Goal: Information Seeking & Learning: Learn about a topic

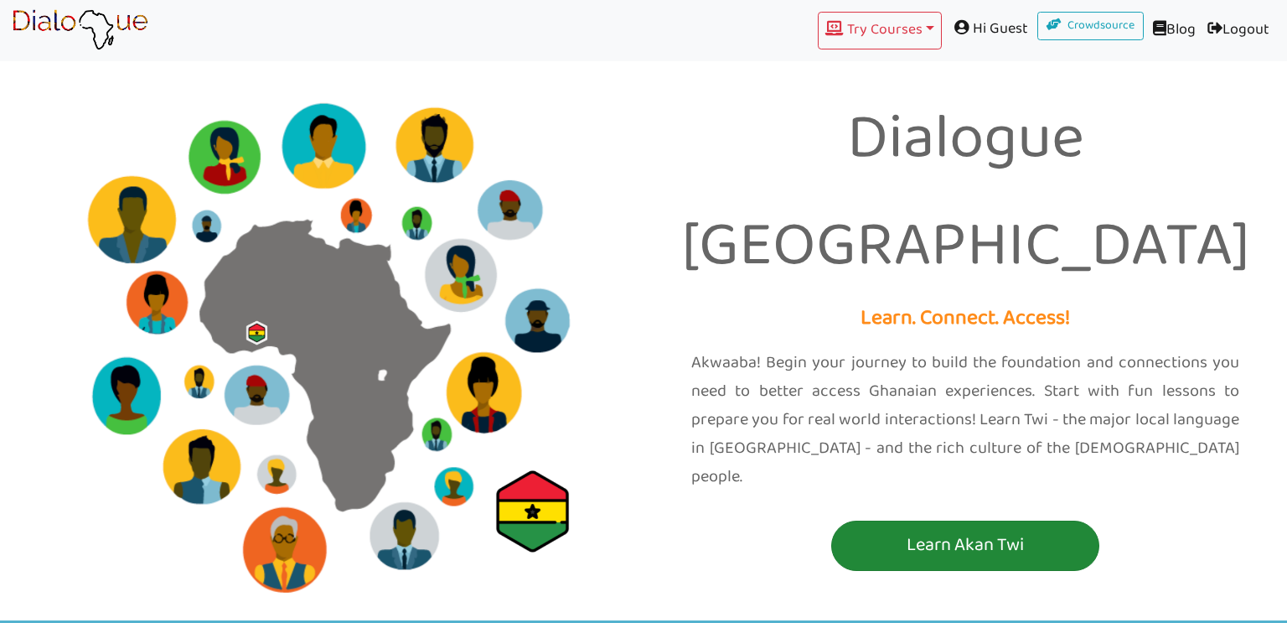
click at [855, 530] on p "Learn Akan Twi" at bounding box center [965, 545] width 260 height 31
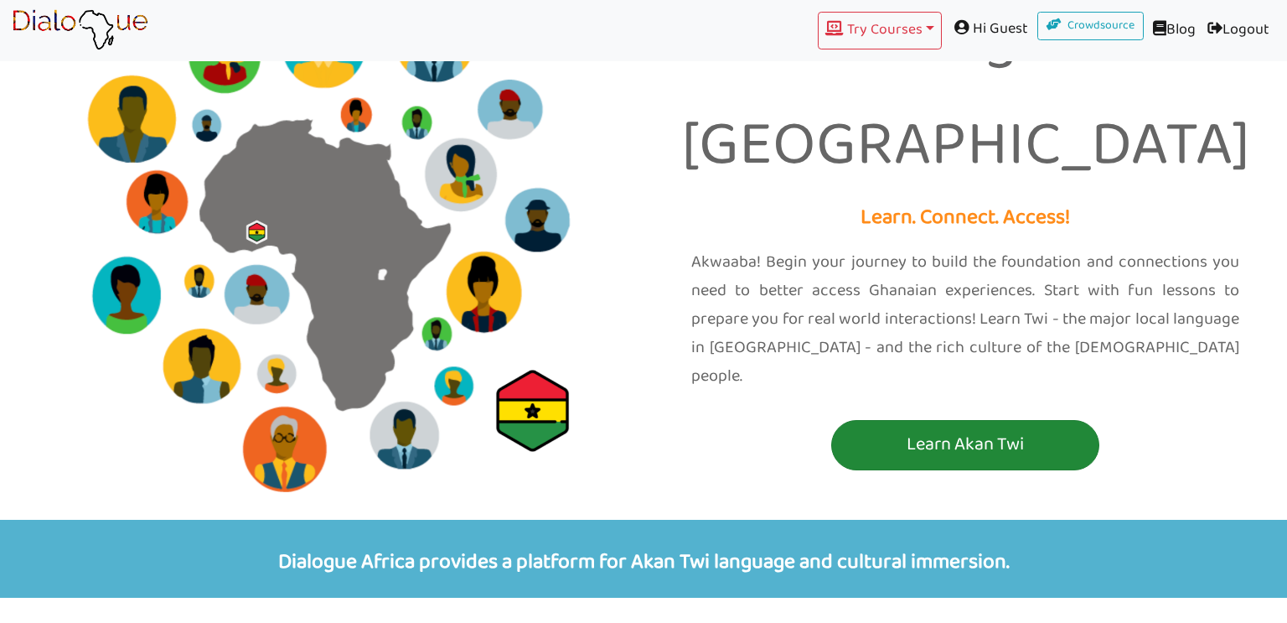
scroll to position [101, 0]
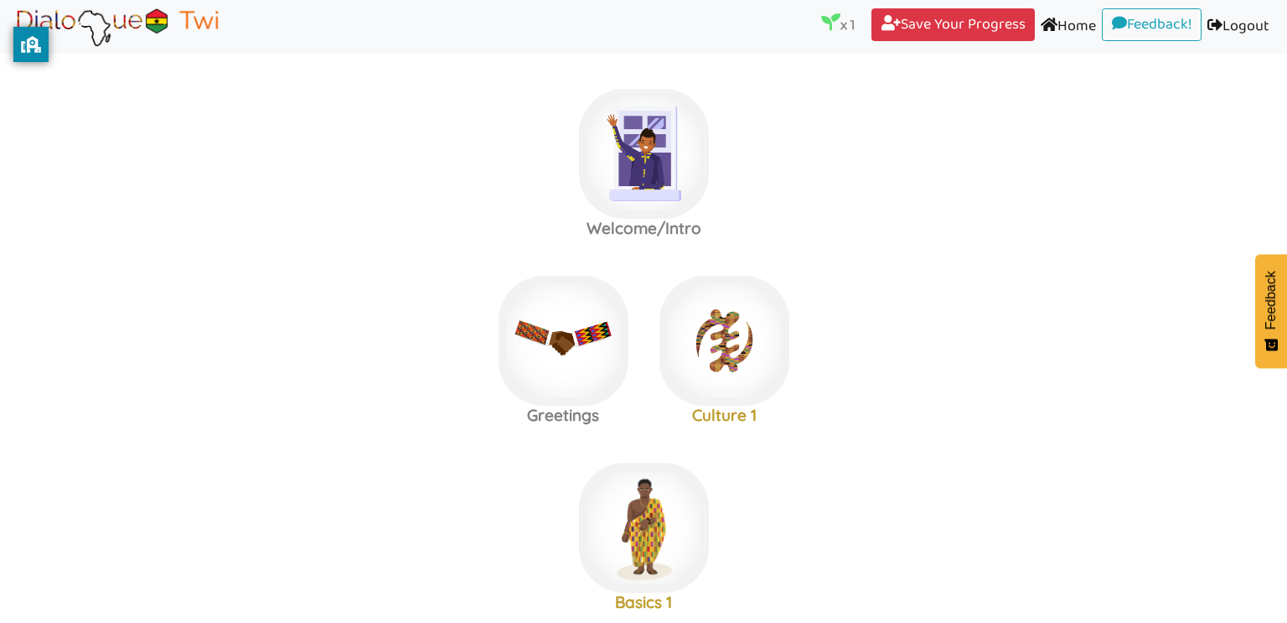
scroll to position [707, 0]
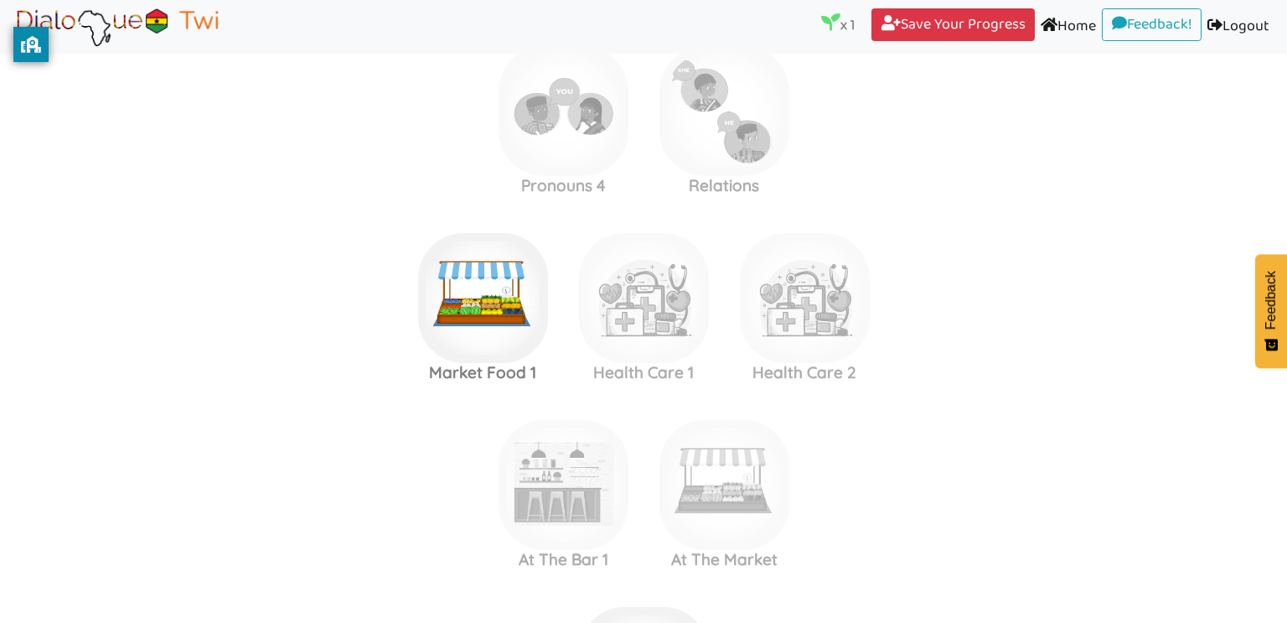
scroll to position [1873, 0]
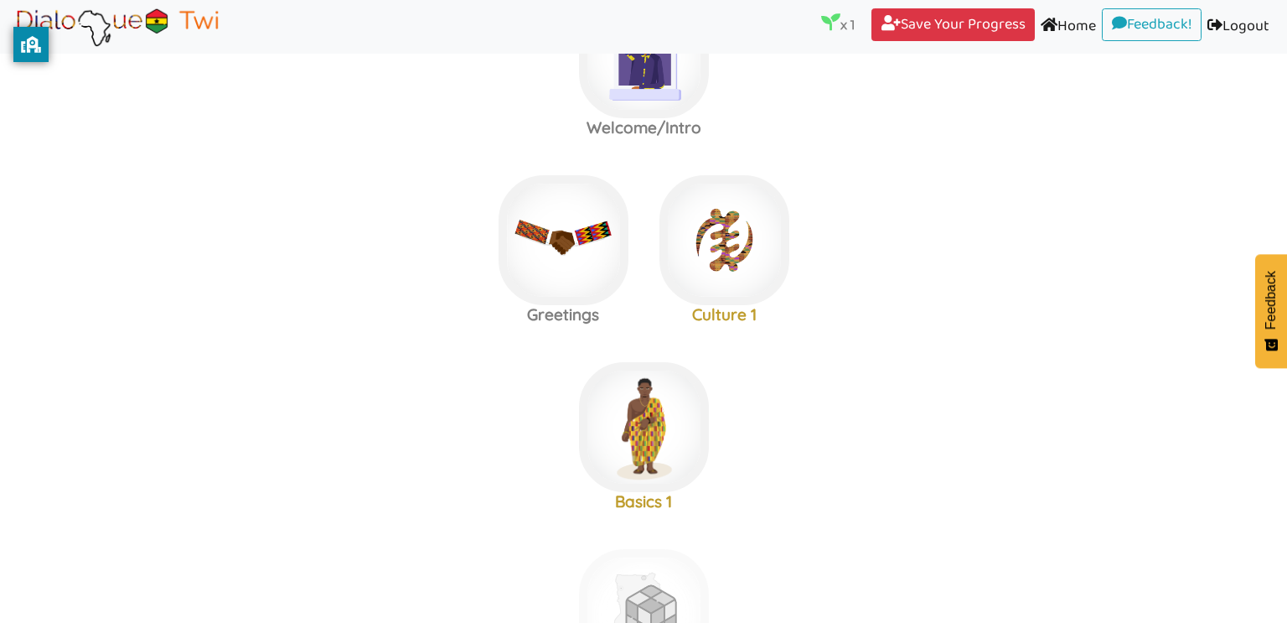
scroll to position [117, 0]
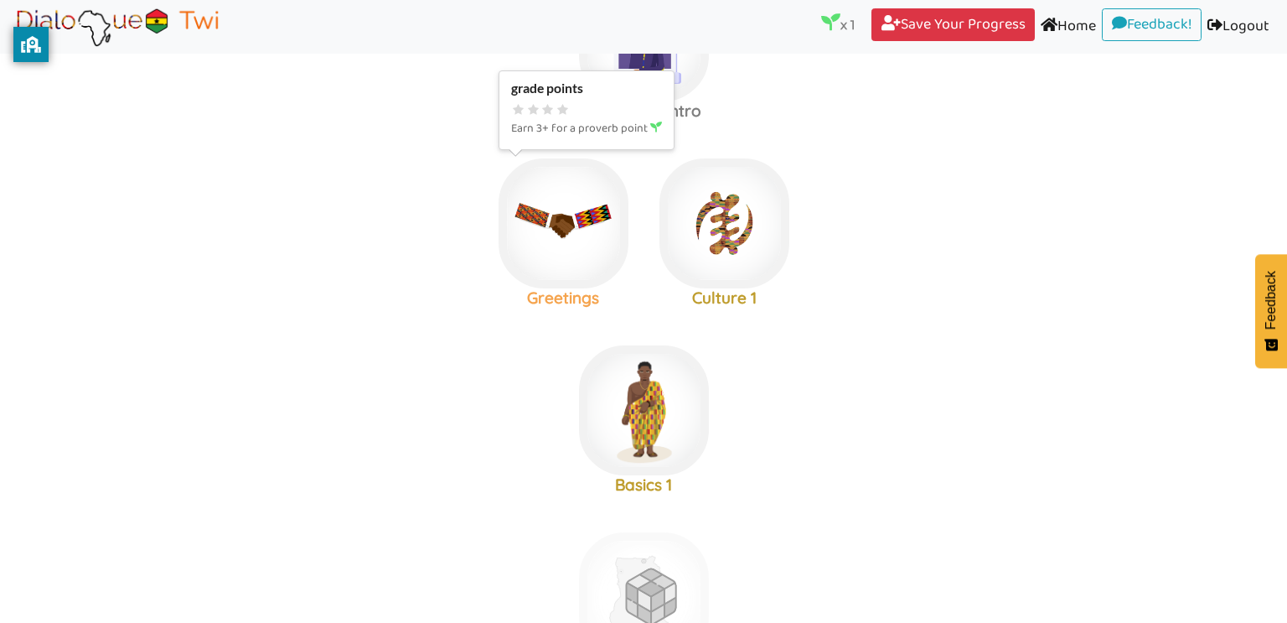
click at [592, 239] on img at bounding box center [564, 223] width 130 height 130
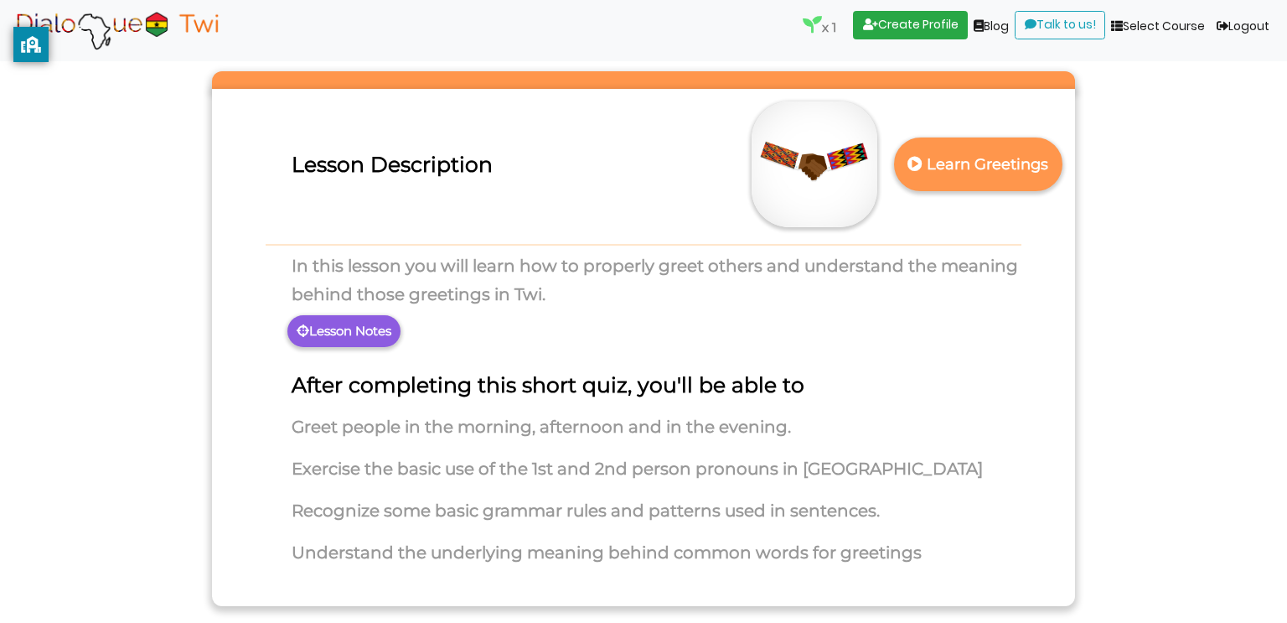
scroll to position [67, 0]
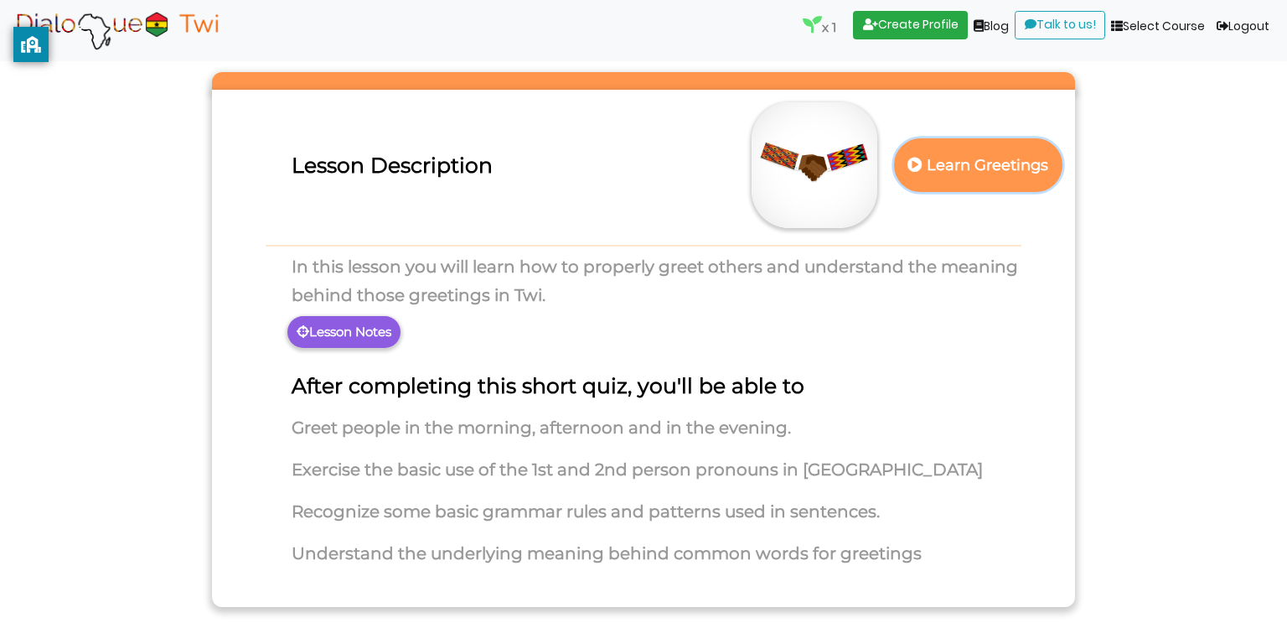
click at [991, 160] on p "Learn Greetings" at bounding box center [977, 165] width 147 height 41
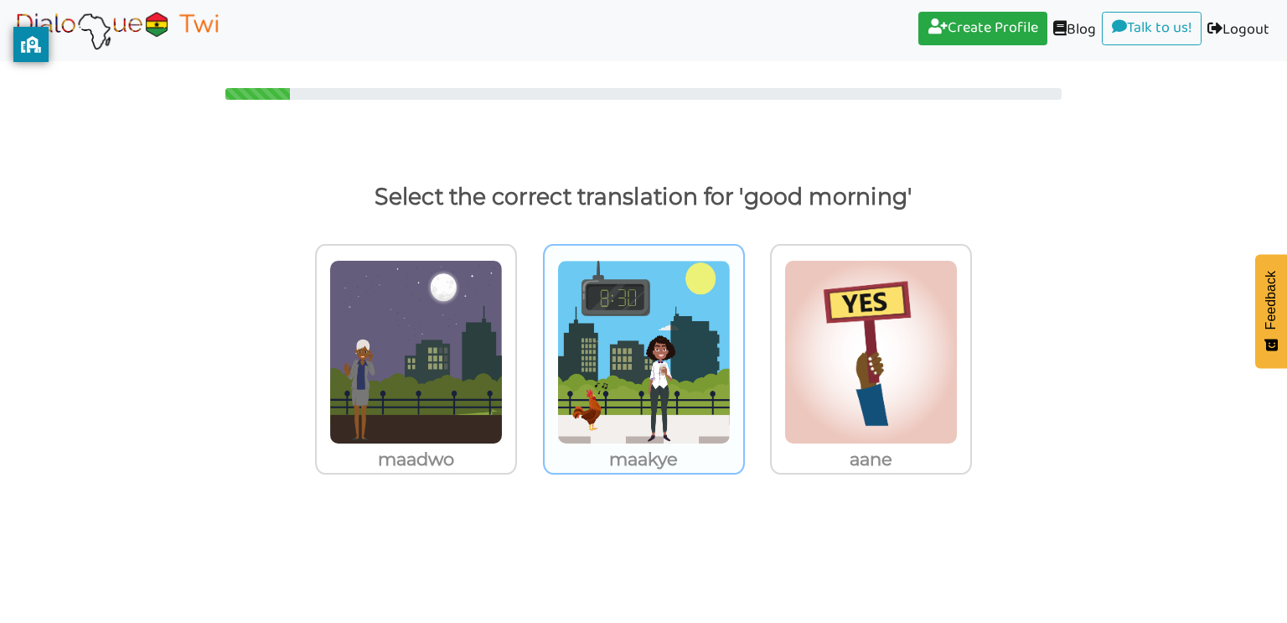
click at [623, 404] on img at bounding box center [643, 352] width 173 height 184
click at [743, 348] on input "maakye" at bounding box center [749, 341] width 13 height 13
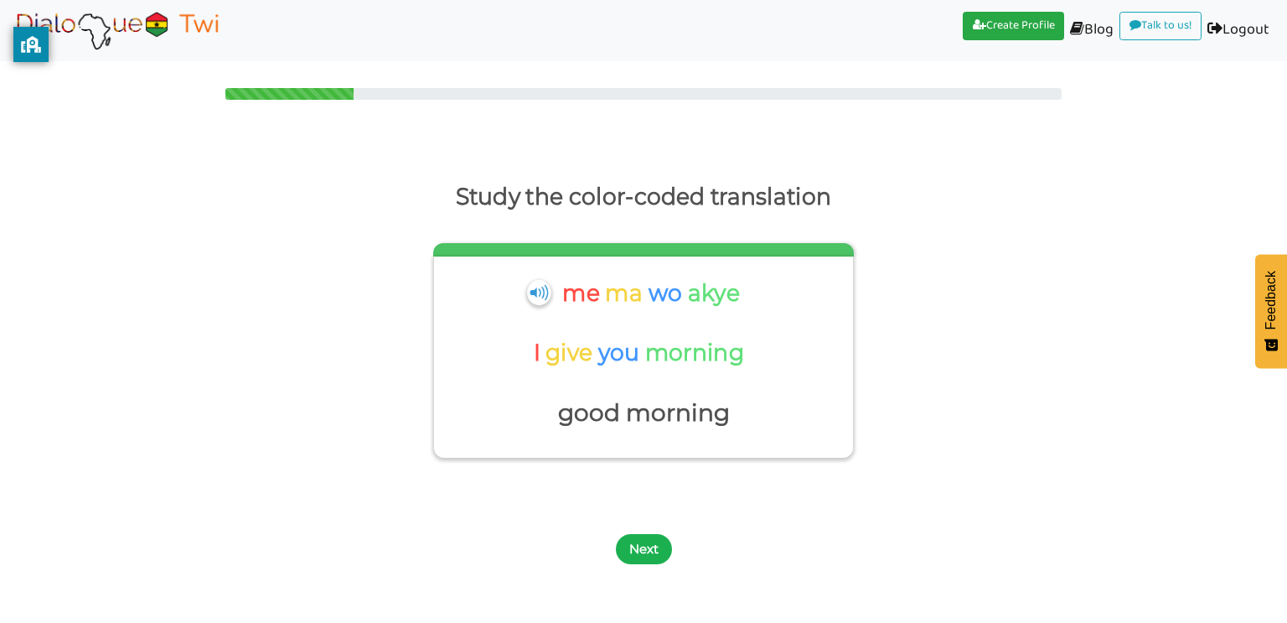
click at [654, 550] on button "Next" at bounding box center [644, 549] width 56 height 30
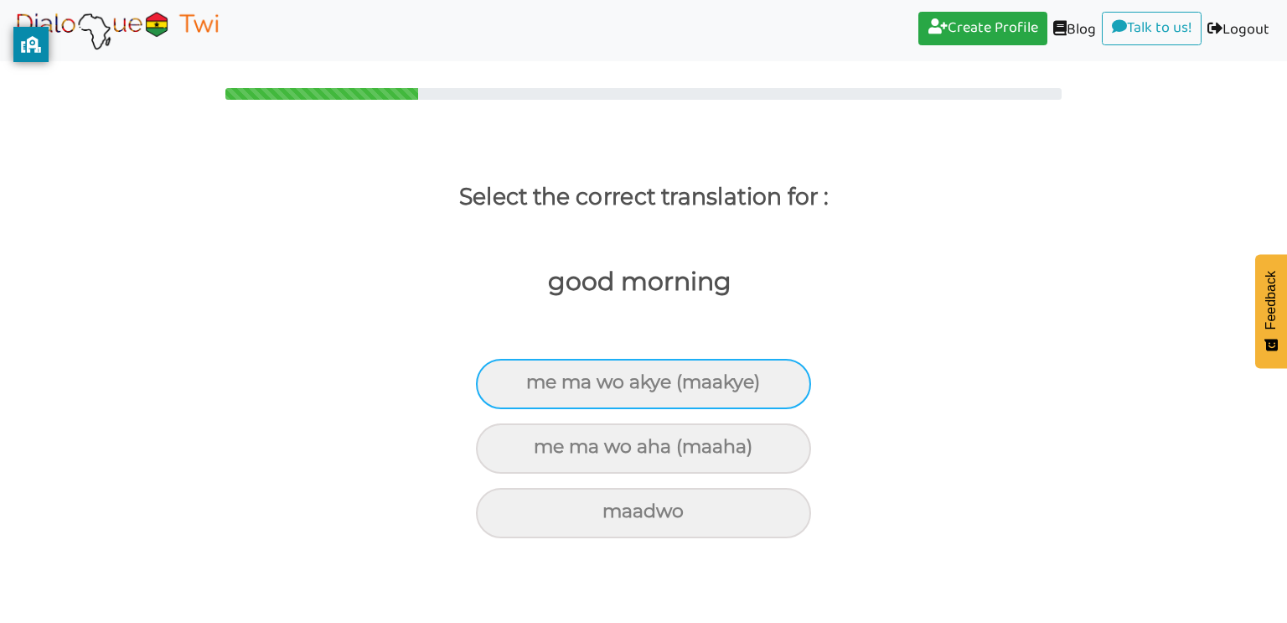
click at [724, 373] on div "me ma wo akye (maakye)" at bounding box center [643, 384] width 335 height 50
click at [539, 377] on input "me ma wo akye (maakye)" at bounding box center [533, 382] width 11 height 11
radio input "true"
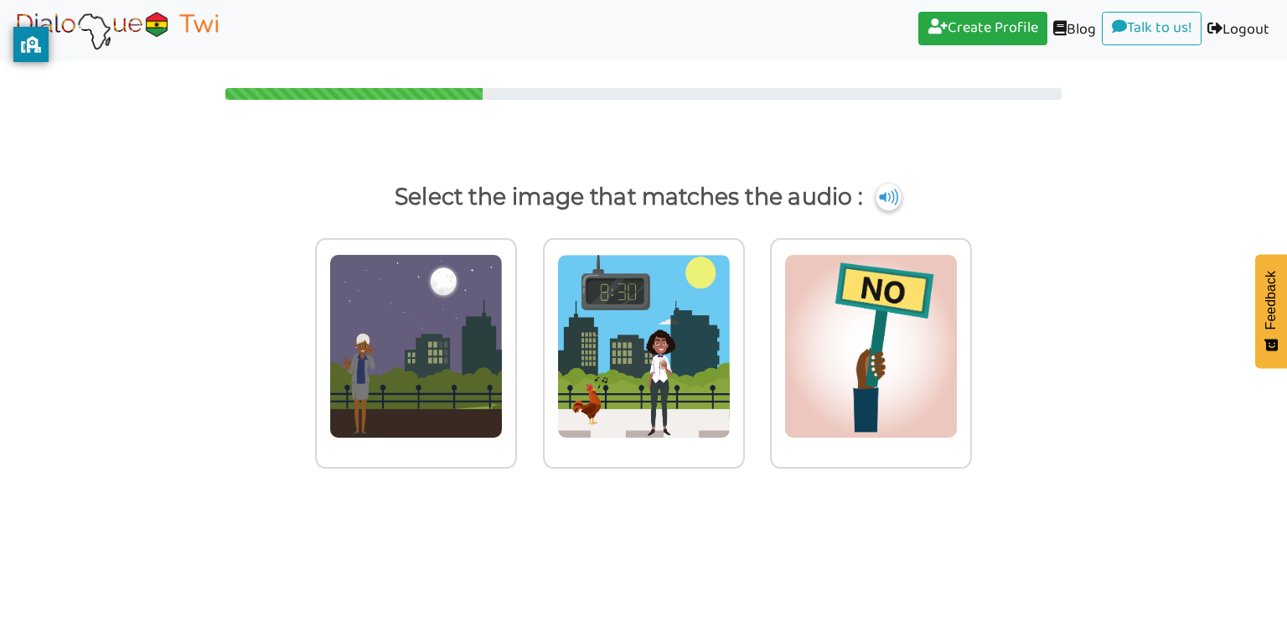
click at [880, 192] on img at bounding box center [888, 196] width 25 height 27
click at [892, 194] on img at bounding box center [888, 196] width 25 height 27
click at [893, 197] on img at bounding box center [888, 196] width 25 height 27
click at [655, 327] on img at bounding box center [643, 346] width 173 height 184
click at [743, 329] on input "radio" at bounding box center [749, 335] width 13 height 13
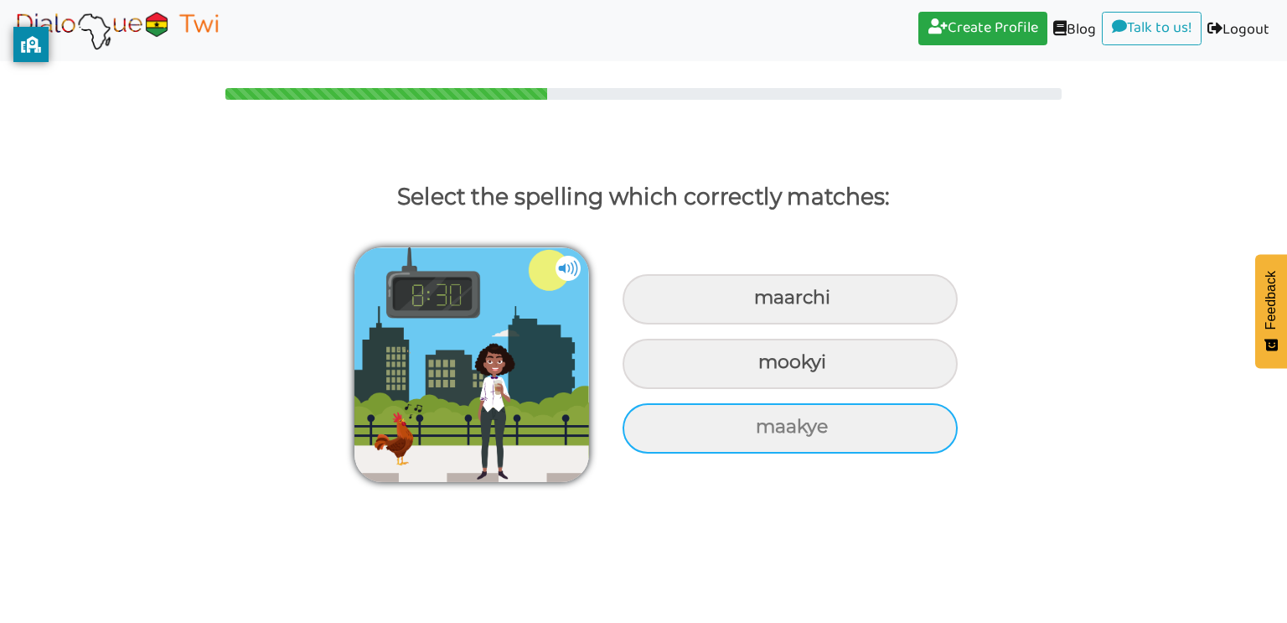
click at [783, 443] on div "maakye" at bounding box center [790, 428] width 335 height 50
click at [763, 432] on input "maakye" at bounding box center [757, 426] width 11 height 11
radio input "true"
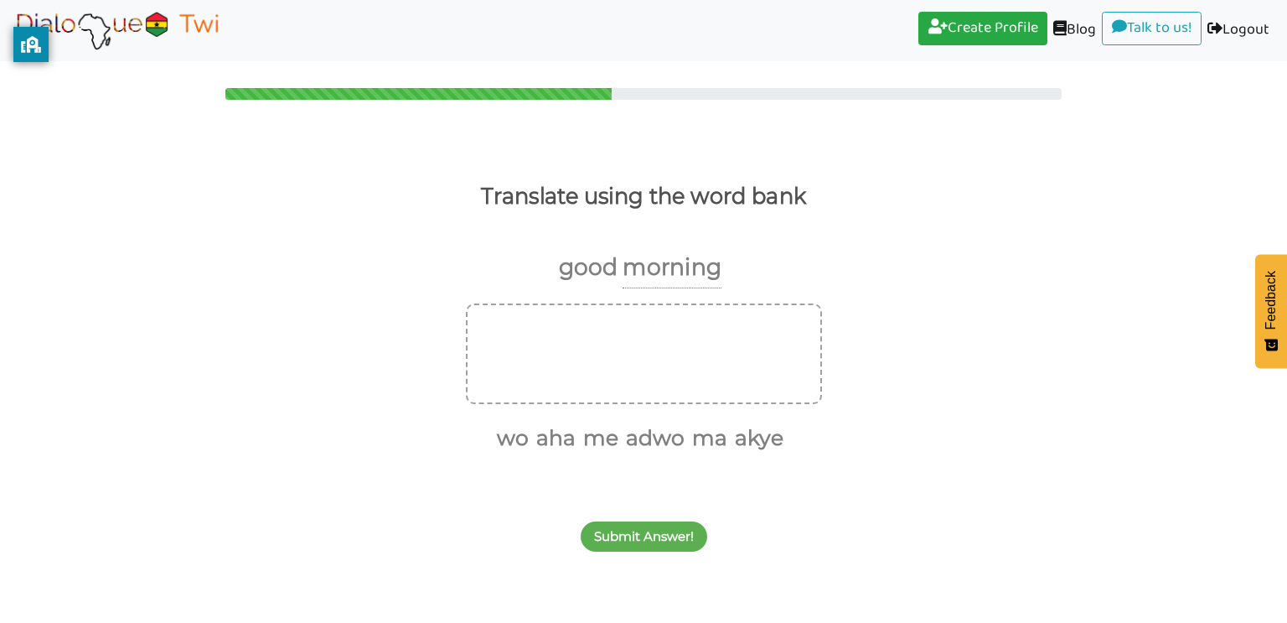
click at [592, 278] on p "good" at bounding box center [588, 267] width 59 height 40
click at [709, 447] on button "ma" at bounding box center [706, 438] width 41 height 32
click at [626, 443] on button "me" at bounding box center [619, 438] width 41 height 32
click at [670, 440] on button "adwo" at bounding box center [652, 438] width 65 height 32
click at [688, 439] on button "akye" at bounding box center [681, 438] width 54 height 32
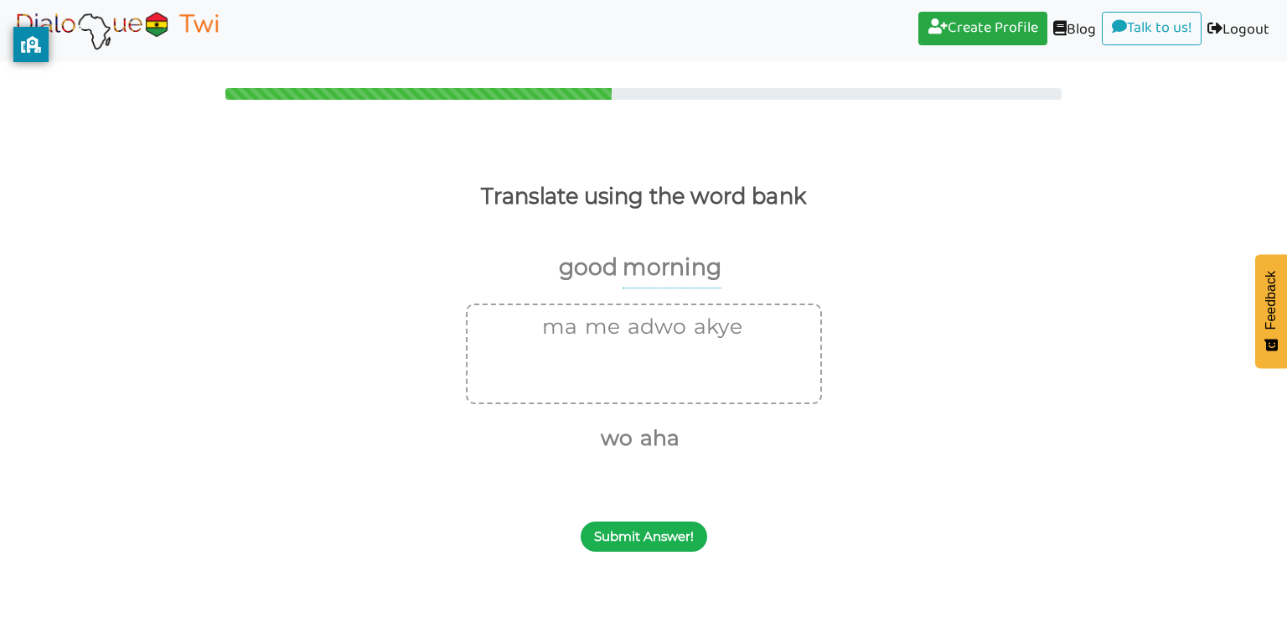
click at [642, 526] on button "Submit Answer!" at bounding box center [644, 536] width 127 height 30
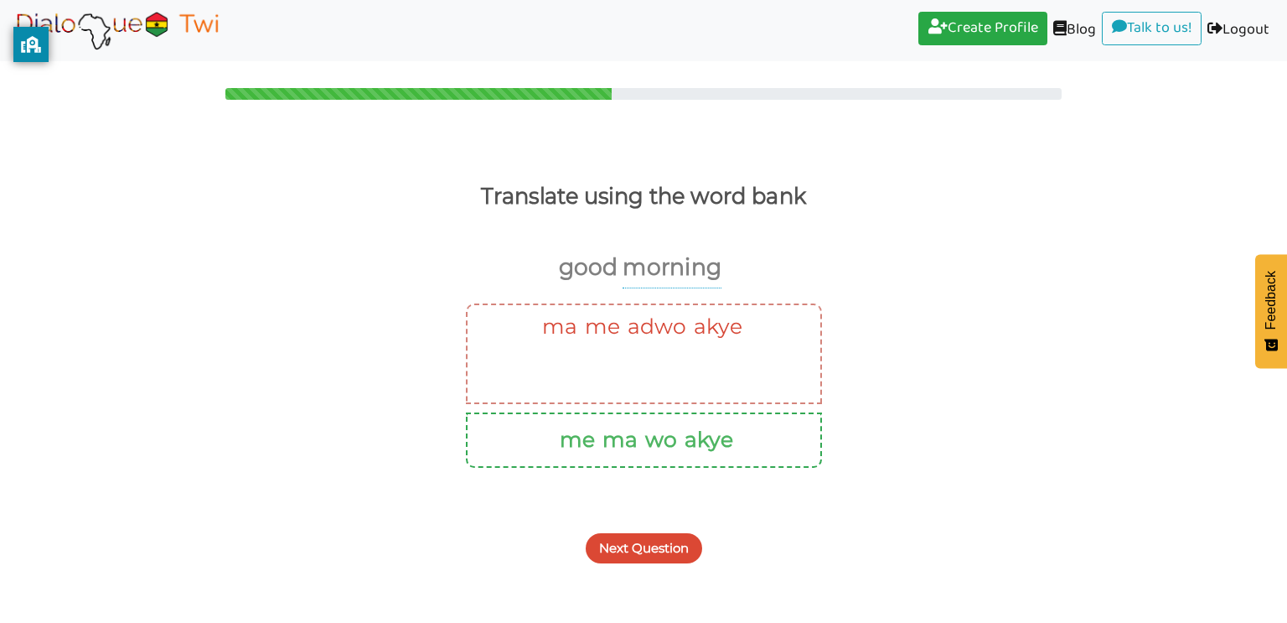
click at [661, 545] on button "Next Question" at bounding box center [644, 548] width 116 height 30
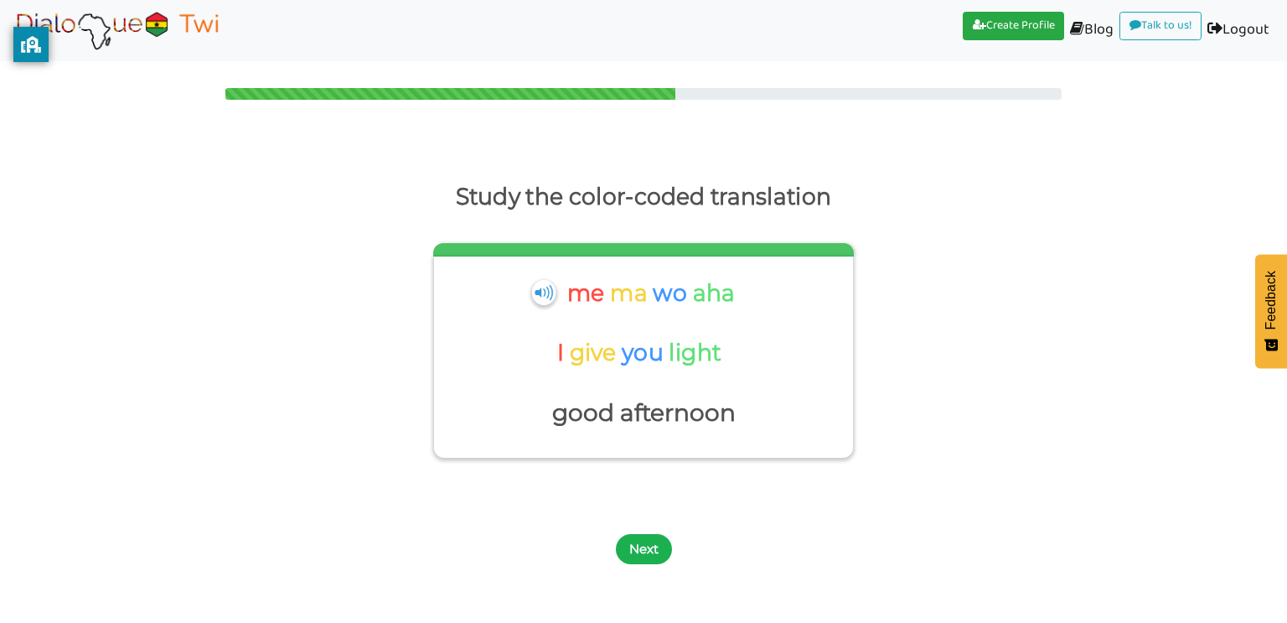
click at [644, 553] on button "Next" at bounding box center [644, 549] width 56 height 30
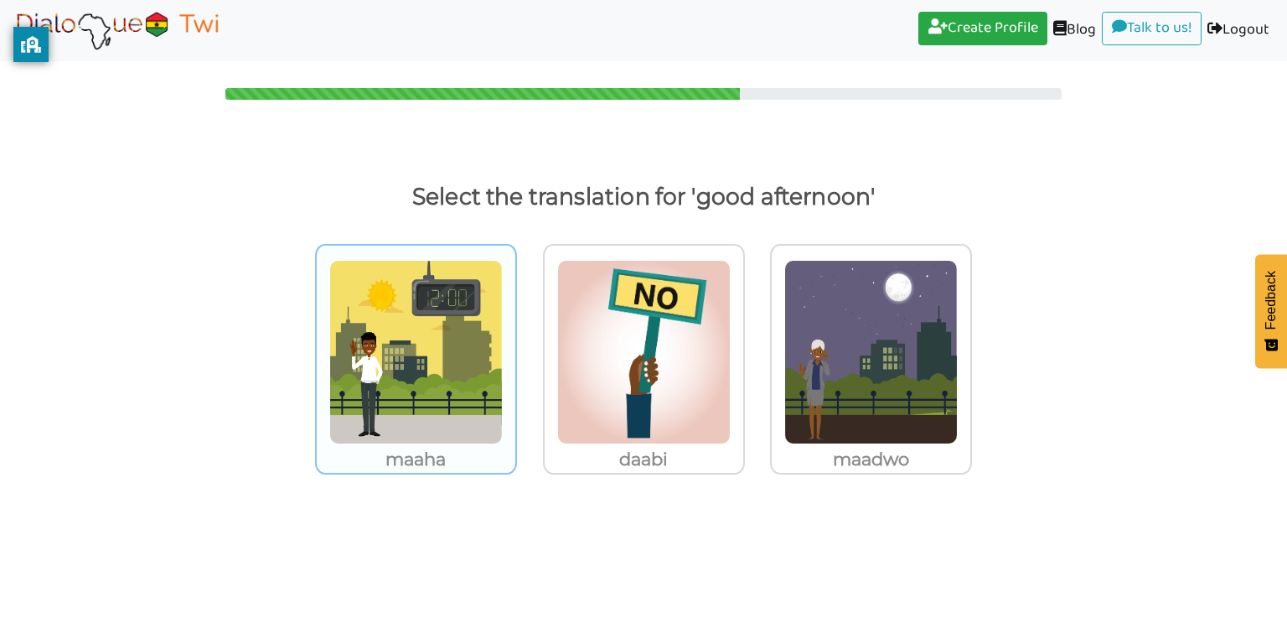
click at [423, 424] on img at bounding box center [415, 352] width 173 height 184
click at [515, 348] on input "maaha" at bounding box center [521, 341] width 13 height 13
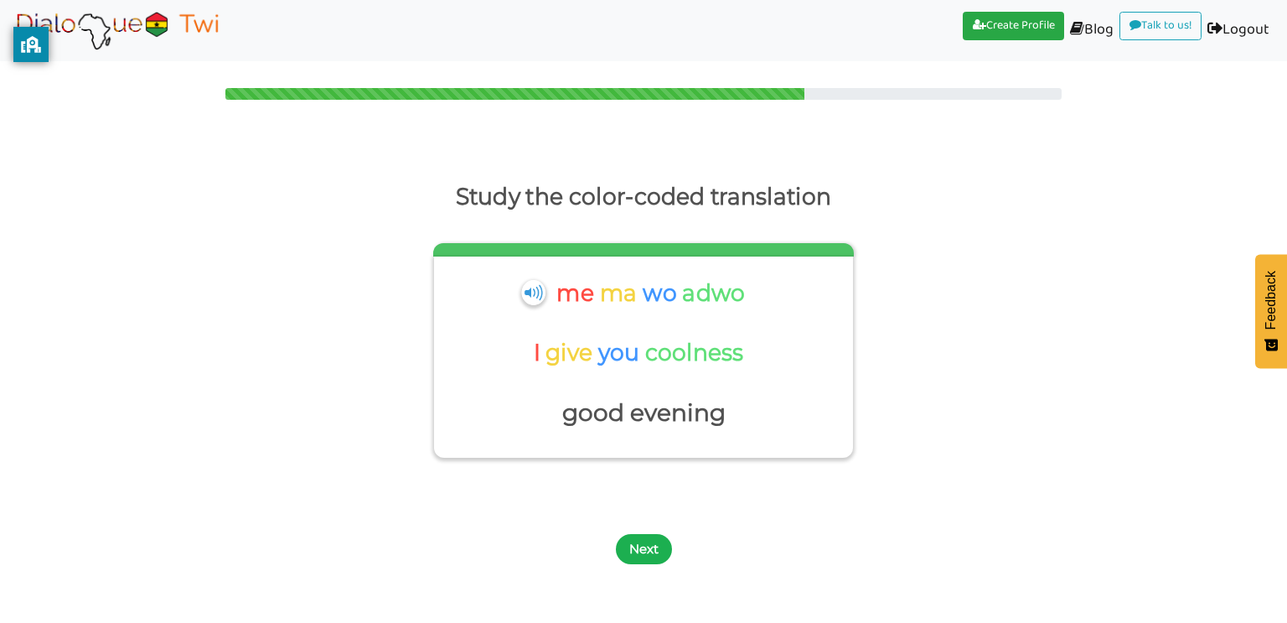
click at [653, 545] on button "Next" at bounding box center [644, 549] width 56 height 30
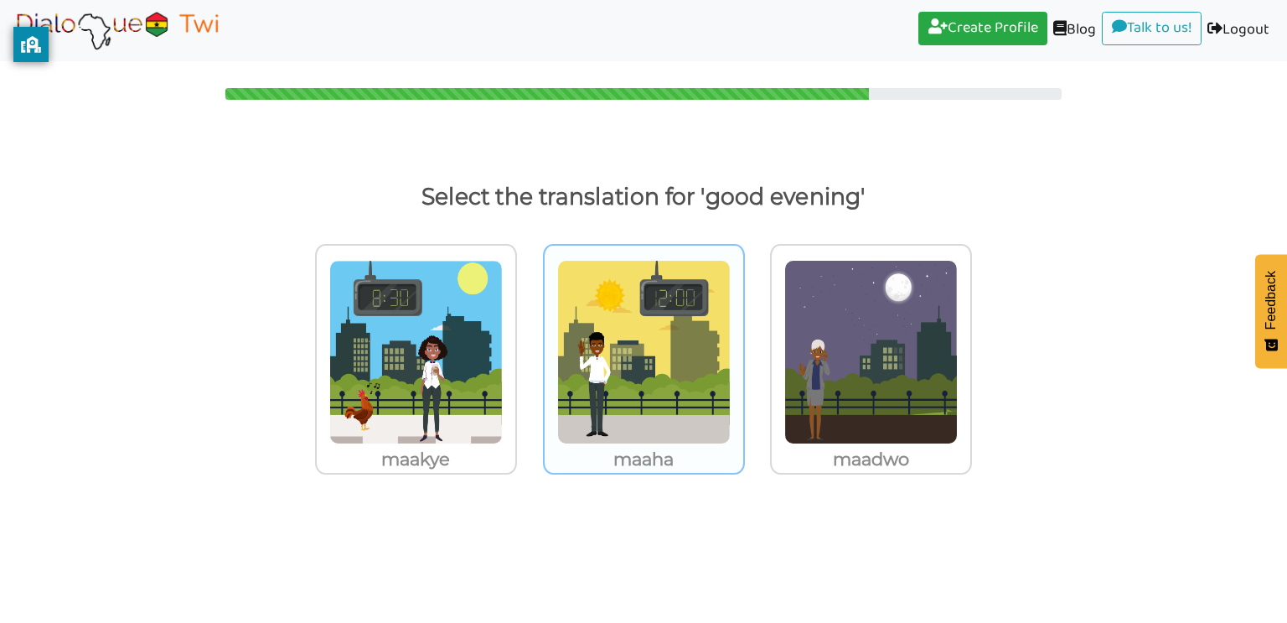
click at [571, 432] on img at bounding box center [643, 352] width 173 height 184
click at [743, 348] on input "maaha" at bounding box center [749, 341] width 13 height 13
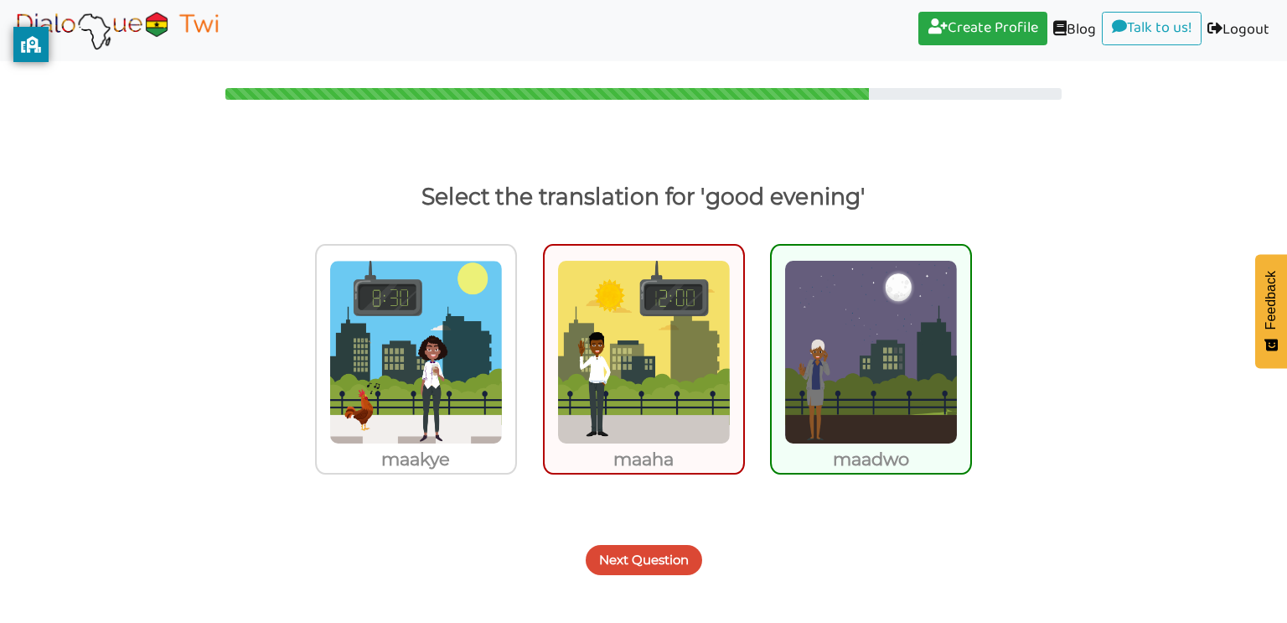
click at [618, 547] on button "Next Question" at bounding box center [644, 560] width 116 height 30
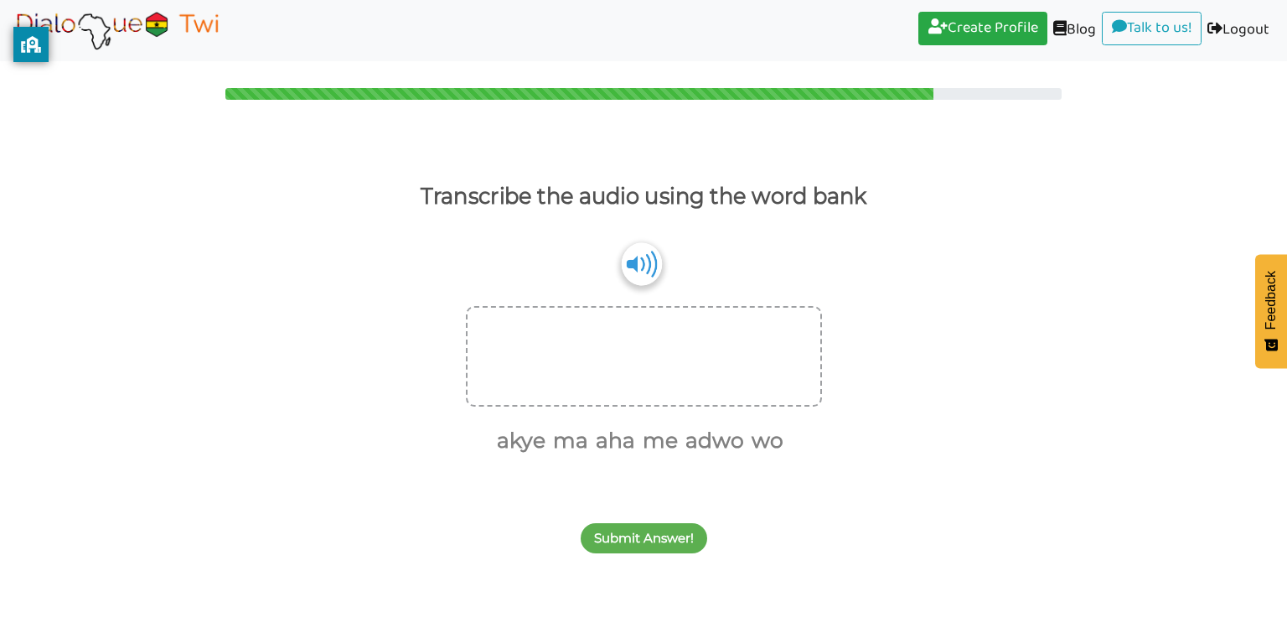
click at [647, 273] on img at bounding box center [641, 263] width 40 height 43
click at [652, 440] on button "me" at bounding box center [657, 441] width 41 height 32
click at [581, 443] on button "ma" at bounding box center [589, 441] width 41 height 32
click at [719, 444] on button "wo" at bounding box center [722, 441] width 38 height 32
click at [704, 442] on button "adwo" at bounding box center [689, 441] width 65 height 32
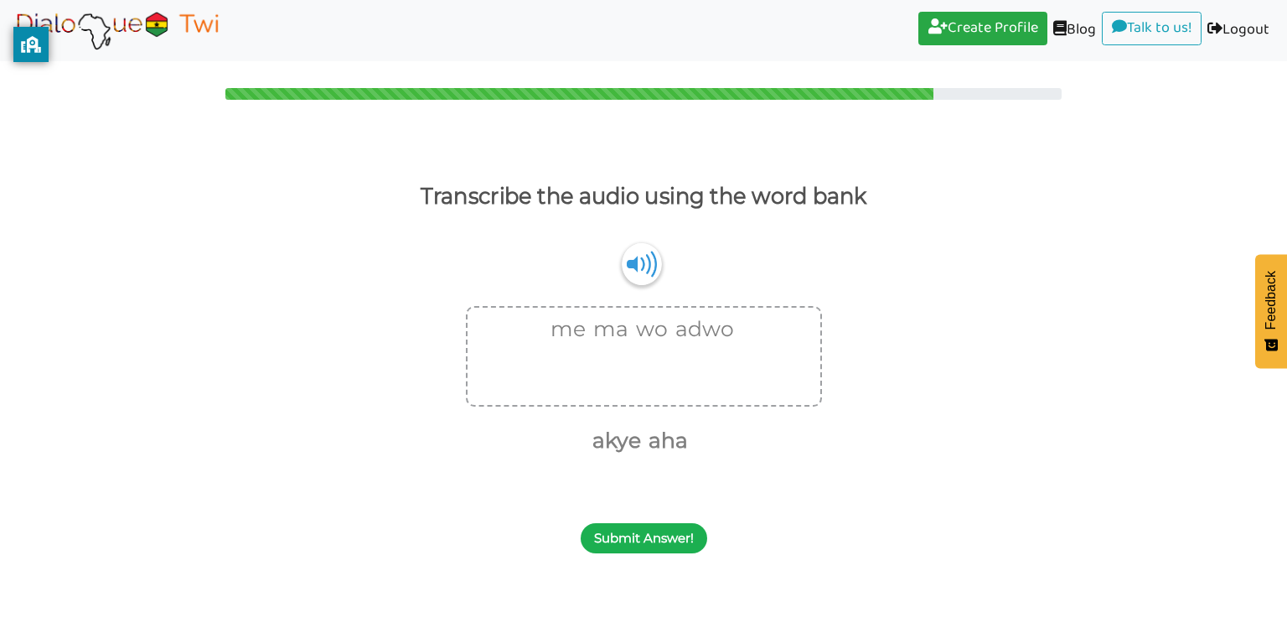
click at [670, 539] on button "Submit Answer!" at bounding box center [644, 538] width 127 height 30
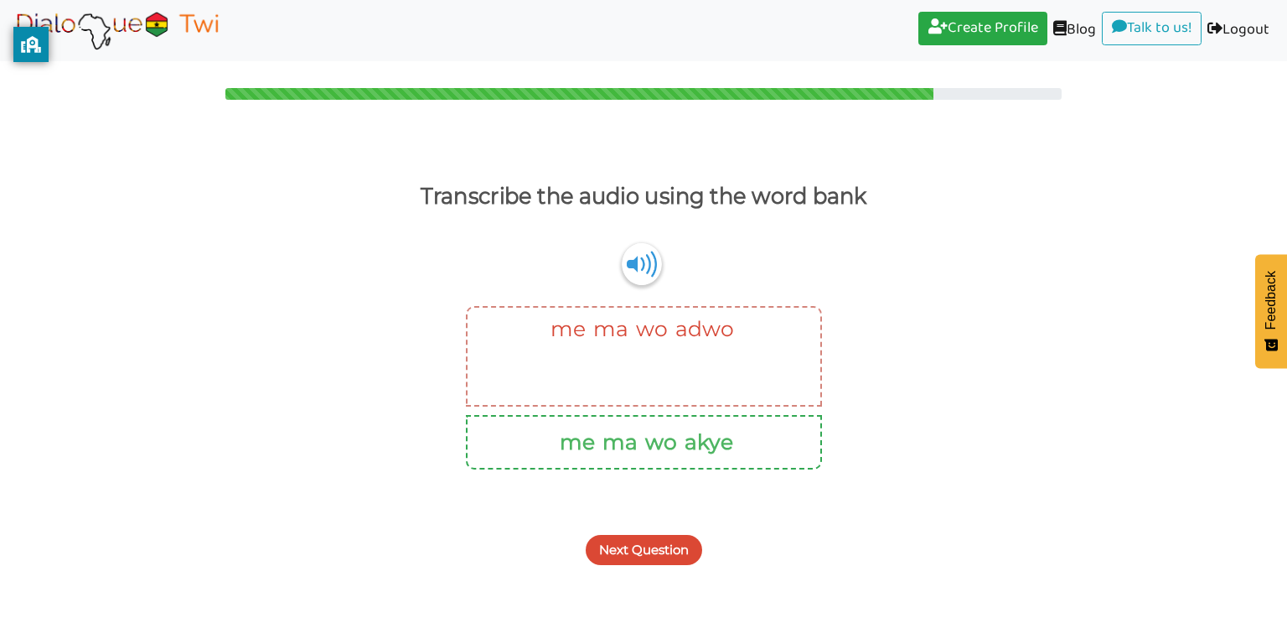
click at [671, 541] on button "Next Question" at bounding box center [644, 550] width 116 height 30
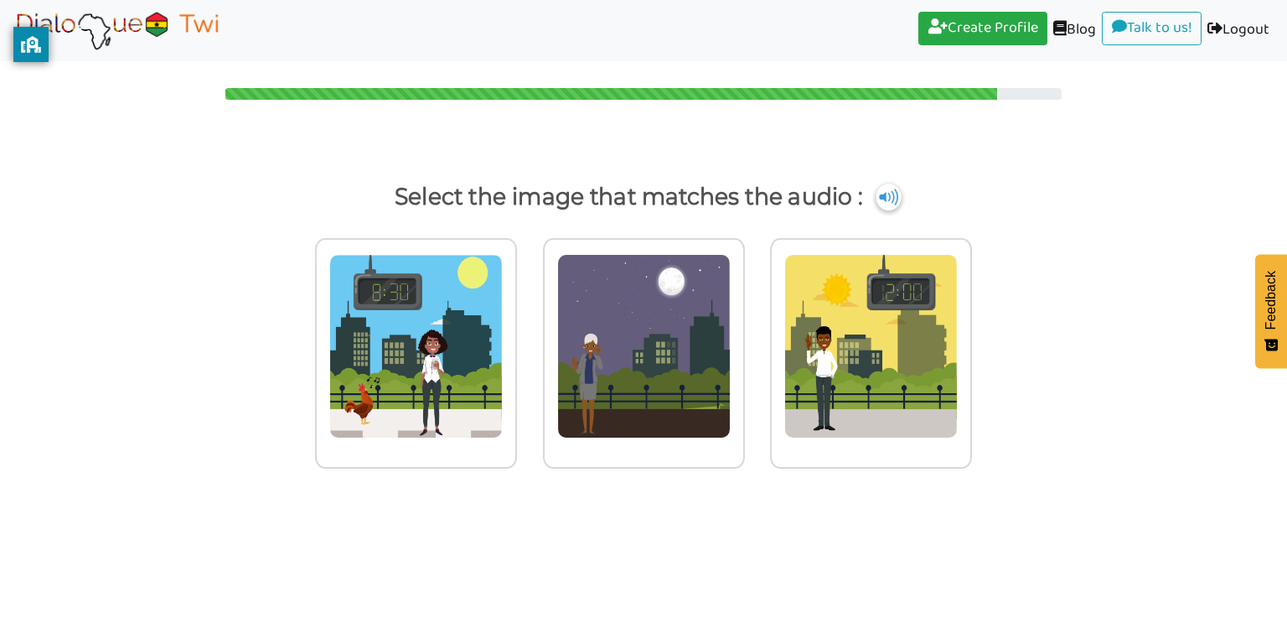
click at [889, 200] on img at bounding box center [888, 196] width 25 height 27
click at [887, 198] on img at bounding box center [888, 196] width 25 height 27
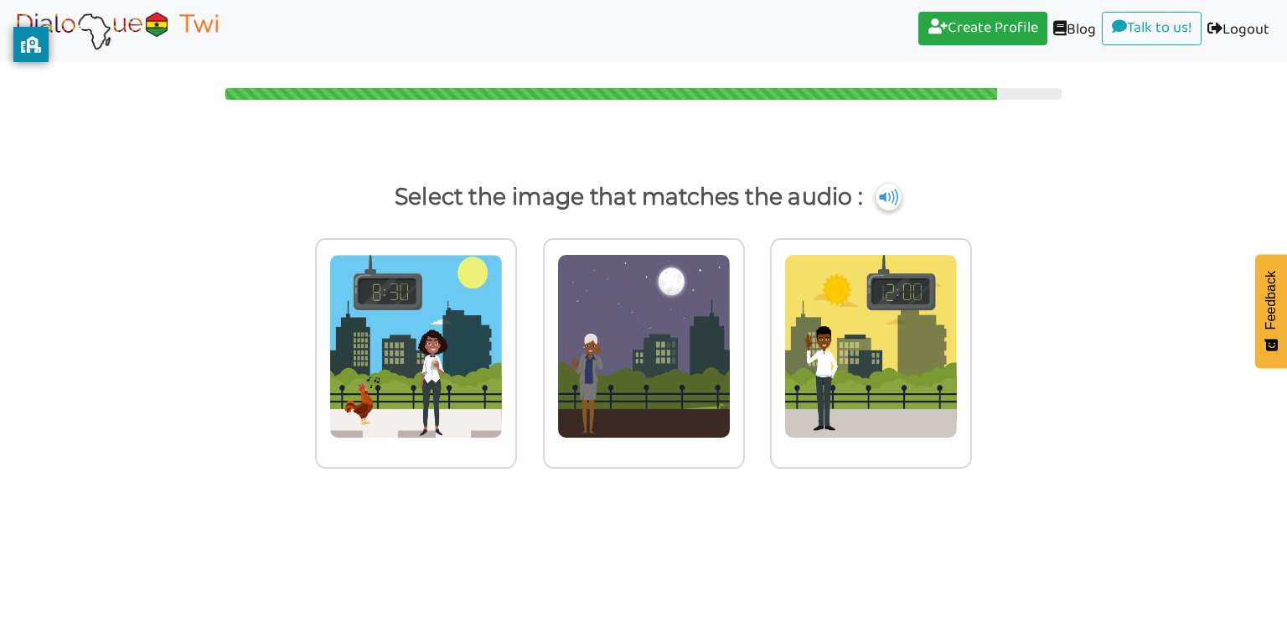
click at [887, 198] on img at bounding box center [888, 196] width 25 height 27
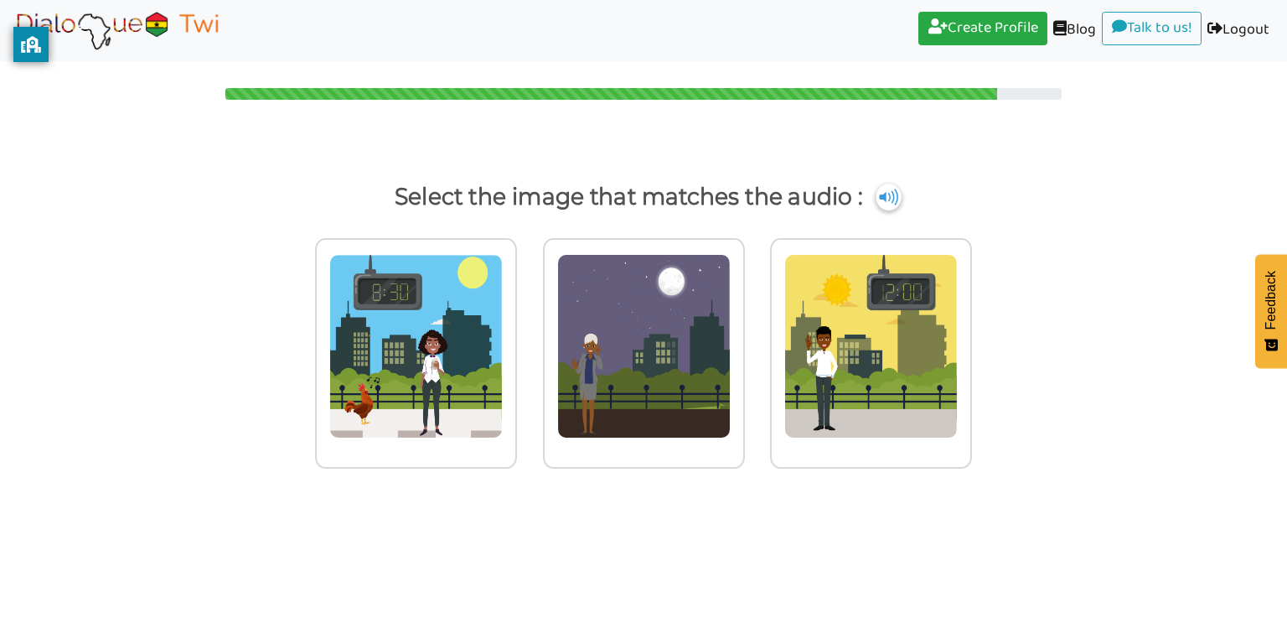
click at [888, 197] on img at bounding box center [888, 196] width 25 height 27
click at [953, 26] on link "Create Profile (current)" at bounding box center [982, 29] width 129 height 34
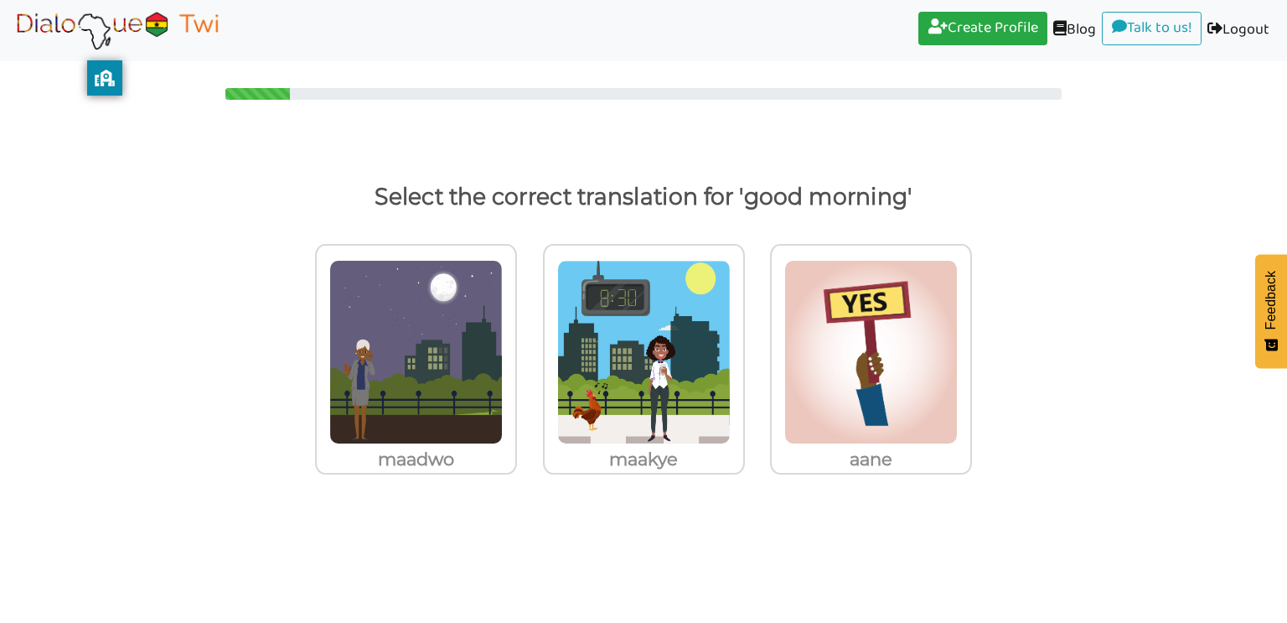
drag, startPoint x: 46, startPoint y: 54, endPoint x: 177, endPoint y: 113, distance: 143.3
click at [177, 113] on body "Create Profile (current) Blog (current) Talk to us! (current) Logout (current) …" at bounding box center [643, 311] width 1287 height 623
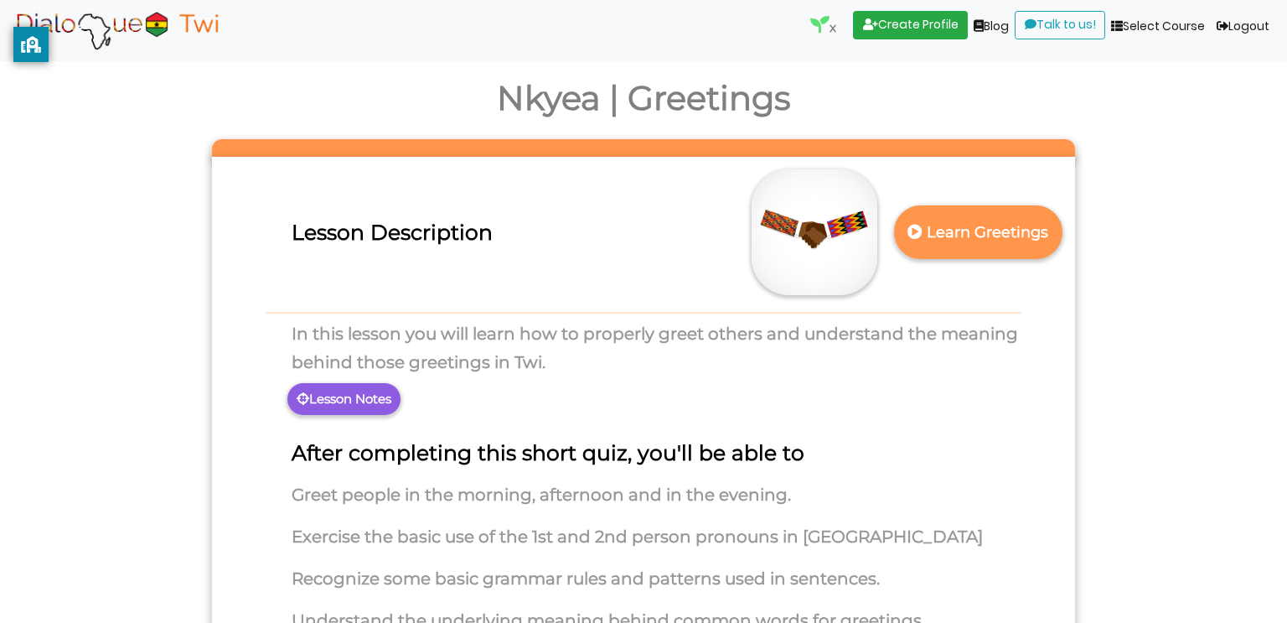
scroll to position [67, 0]
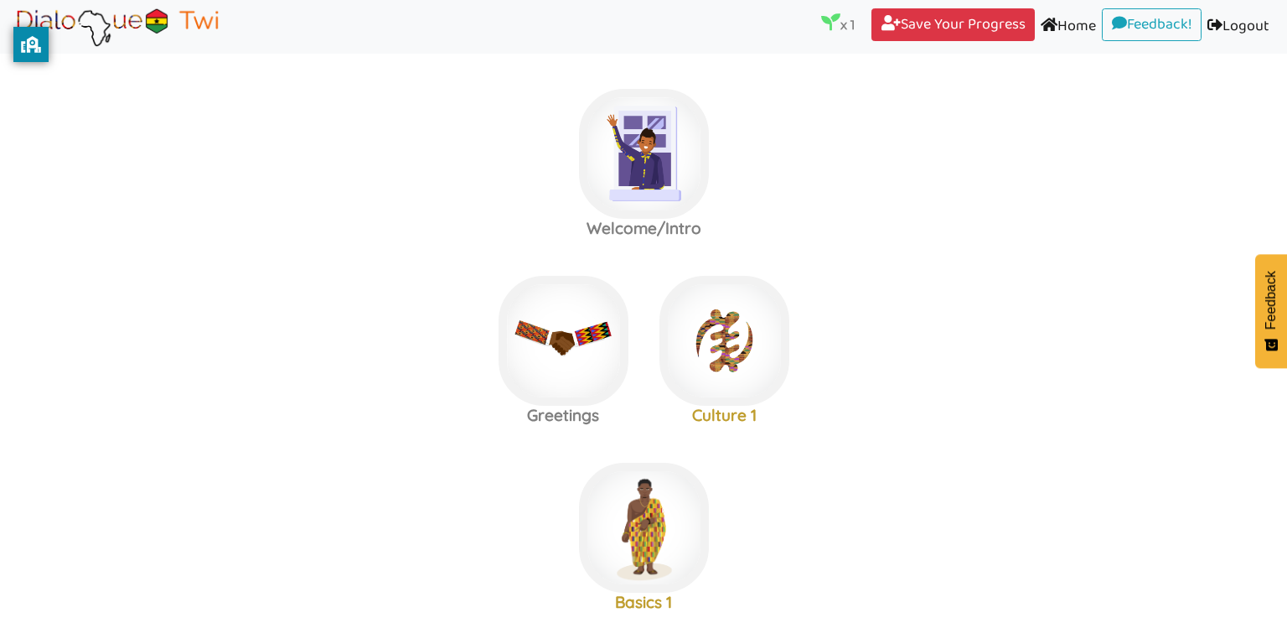
scroll to position [13, 0]
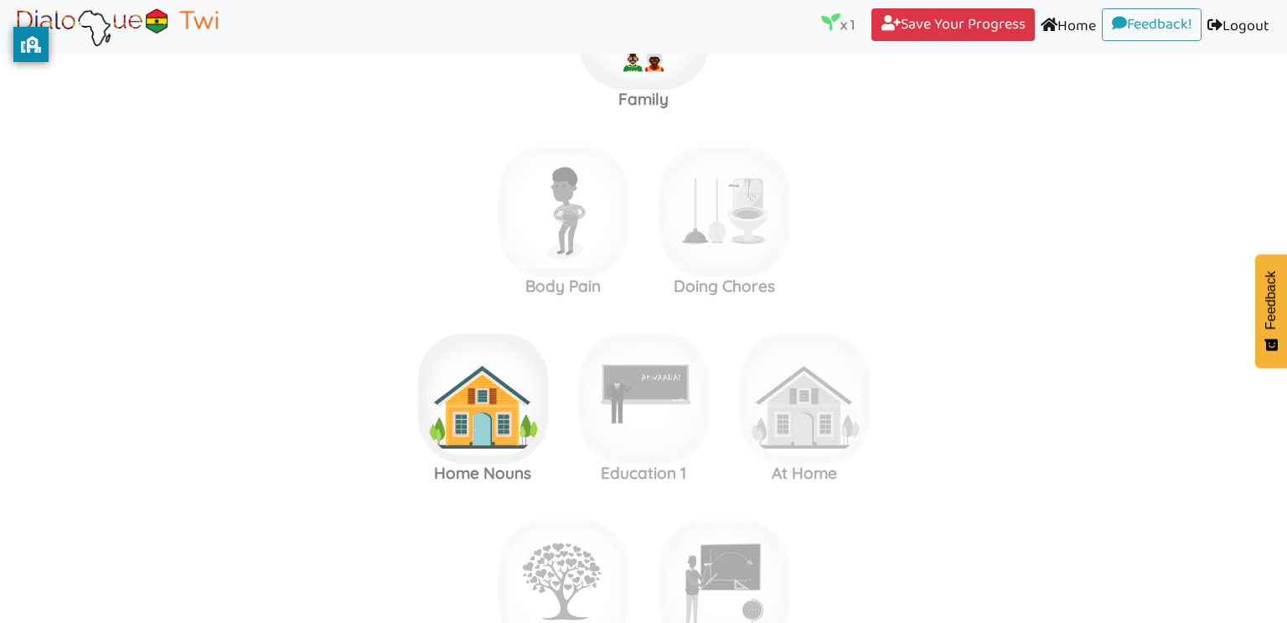
scroll to position [2929, 0]
